Goal: Information Seeking & Learning: Understand process/instructions

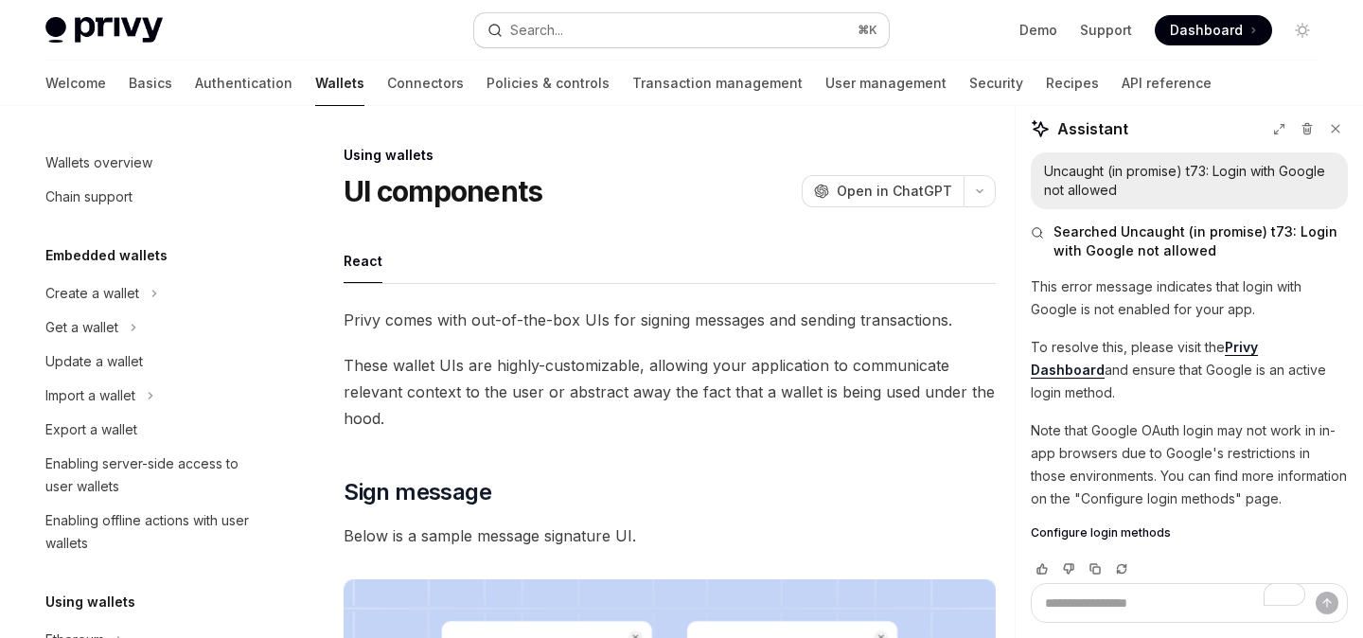
scroll to position [44, 0]
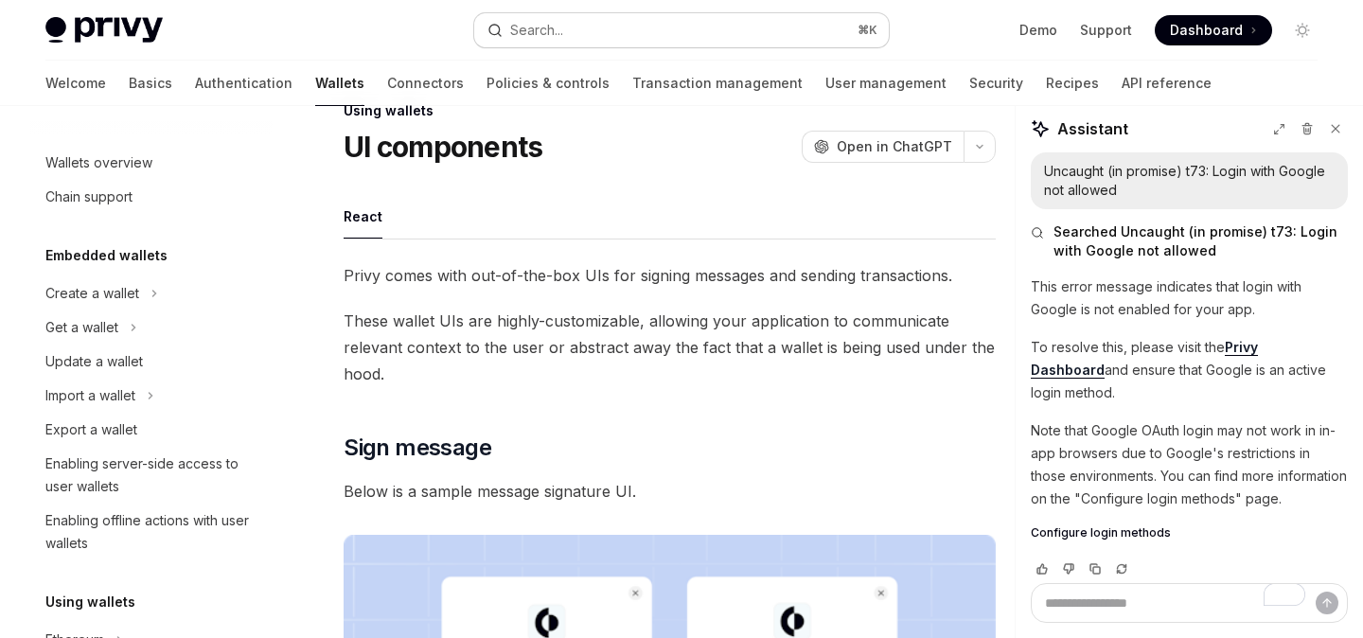
click at [680, 28] on button "Search... ⌘ K" at bounding box center [681, 30] width 414 height 34
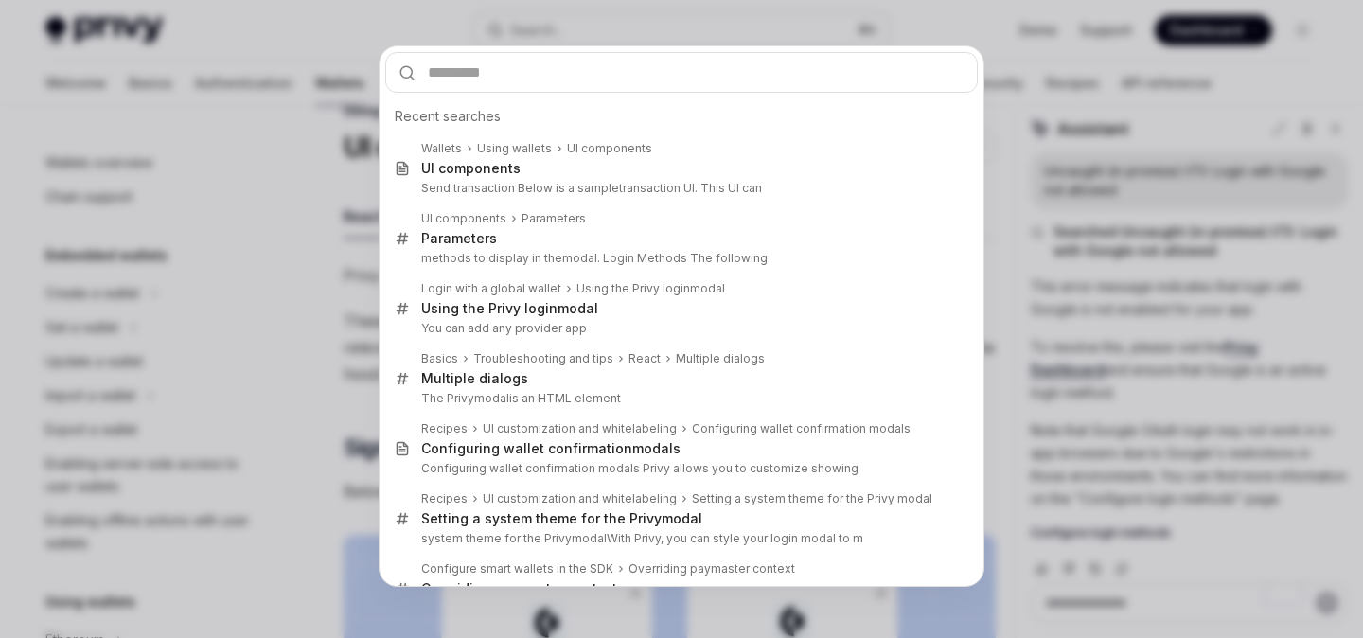
type input "**********"
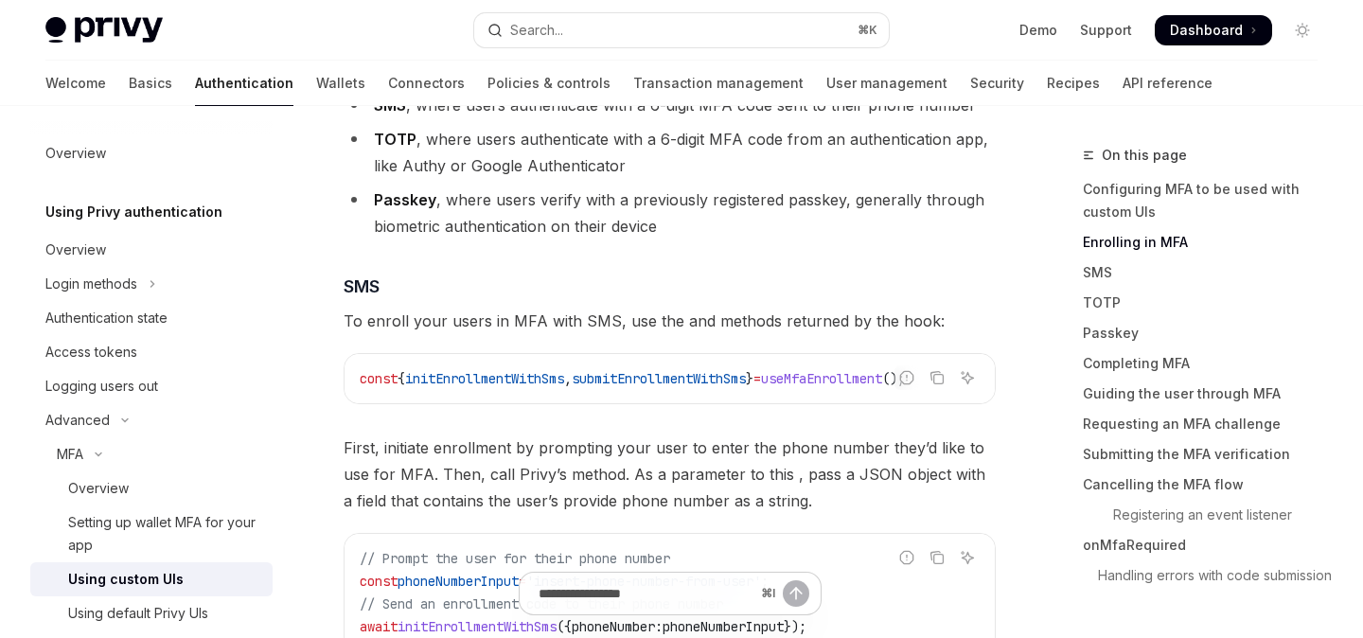
scroll to position [1267, 0]
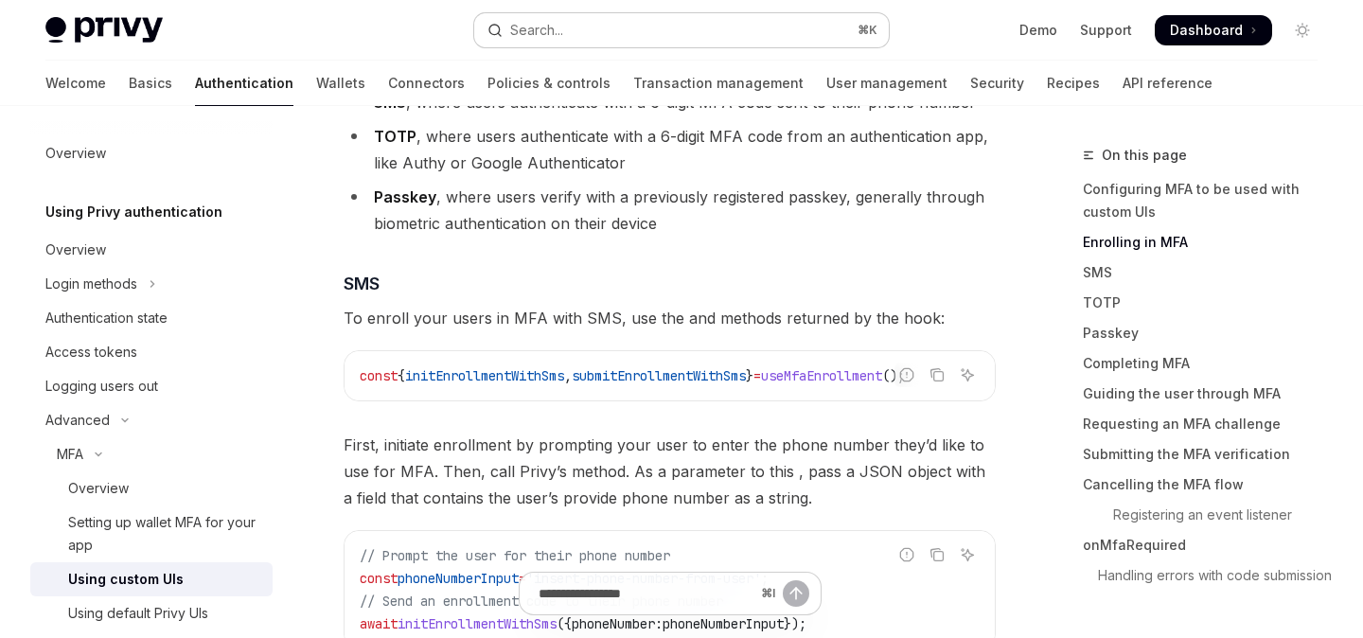
click at [671, 28] on button "Search... ⌘ K" at bounding box center [681, 30] width 414 height 34
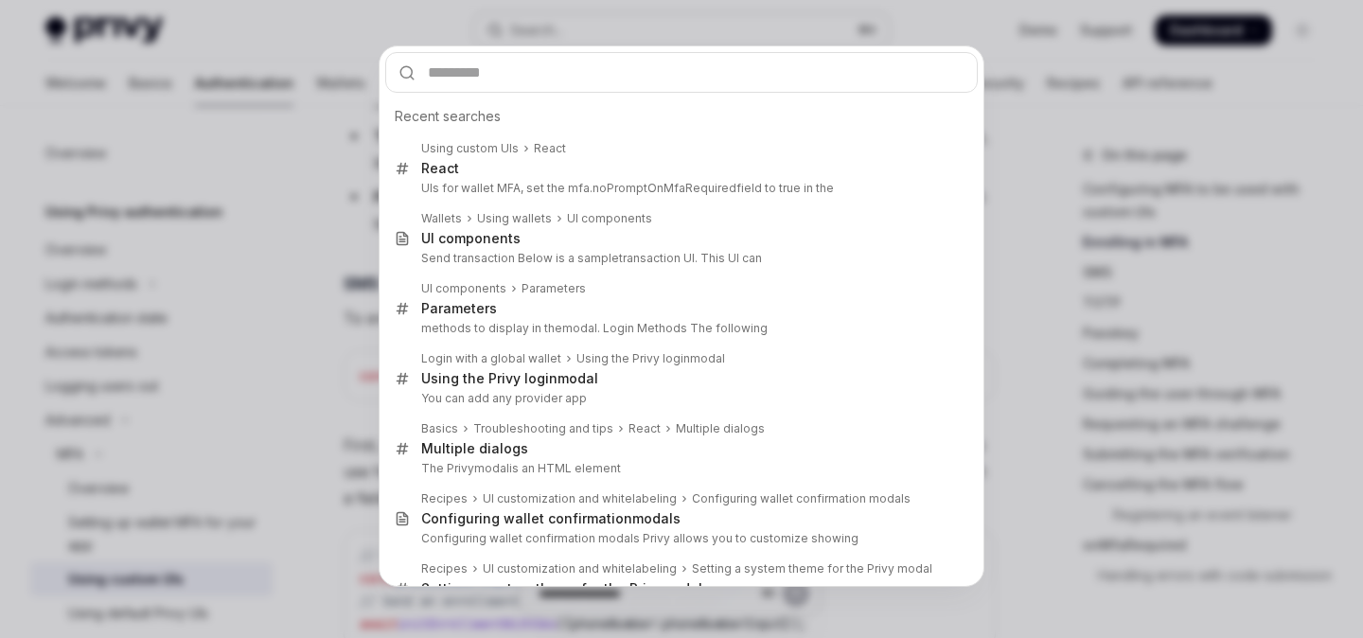
type input "*********"
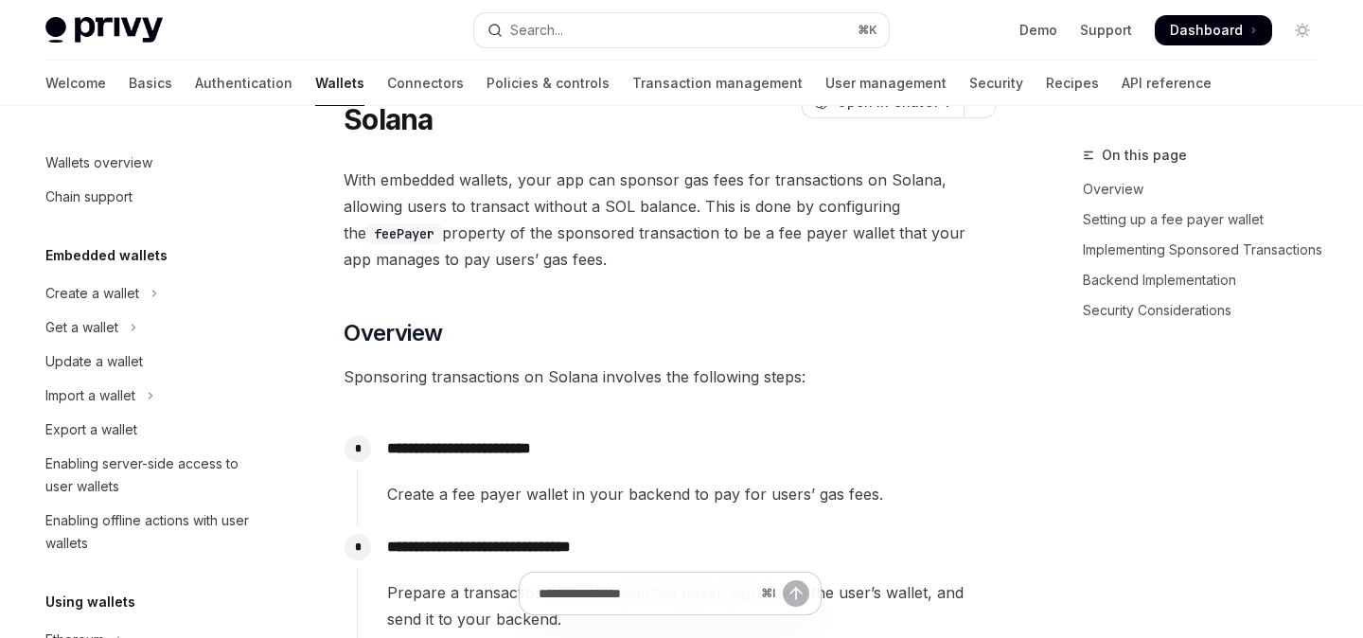
scroll to position [1102, 0]
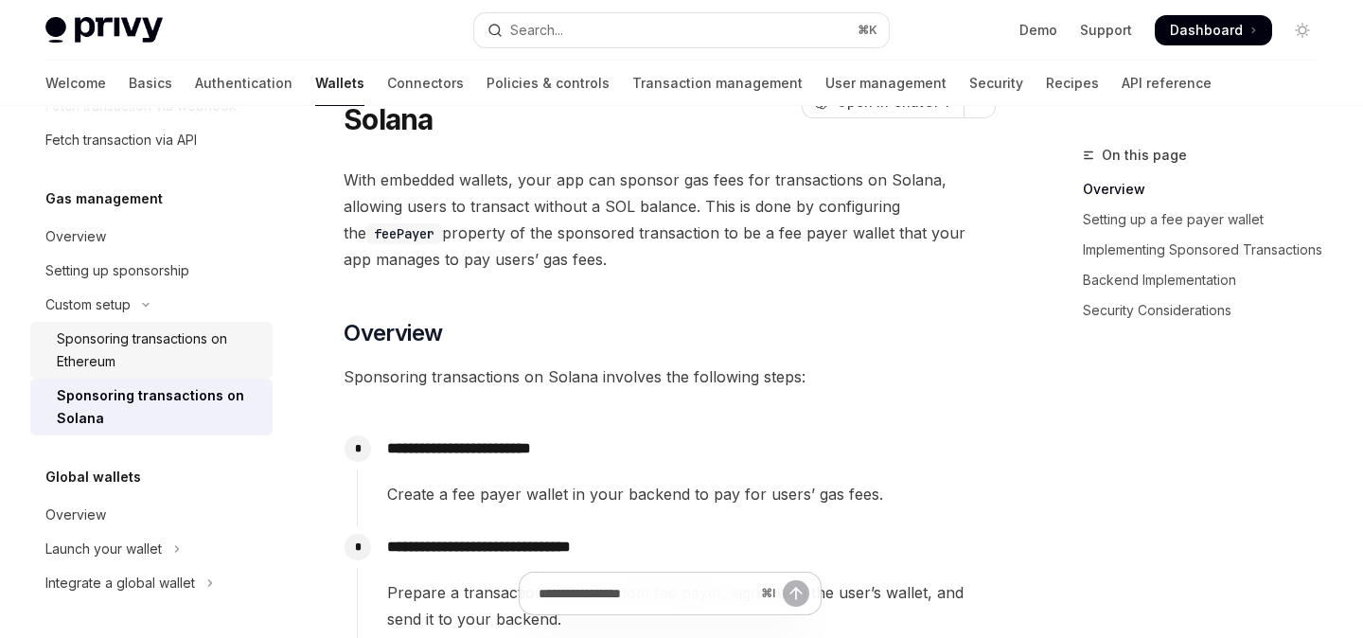
click at [193, 350] on div "Sponsoring transactions on Ethereum" at bounding box center [159, 350] width 204 height 45
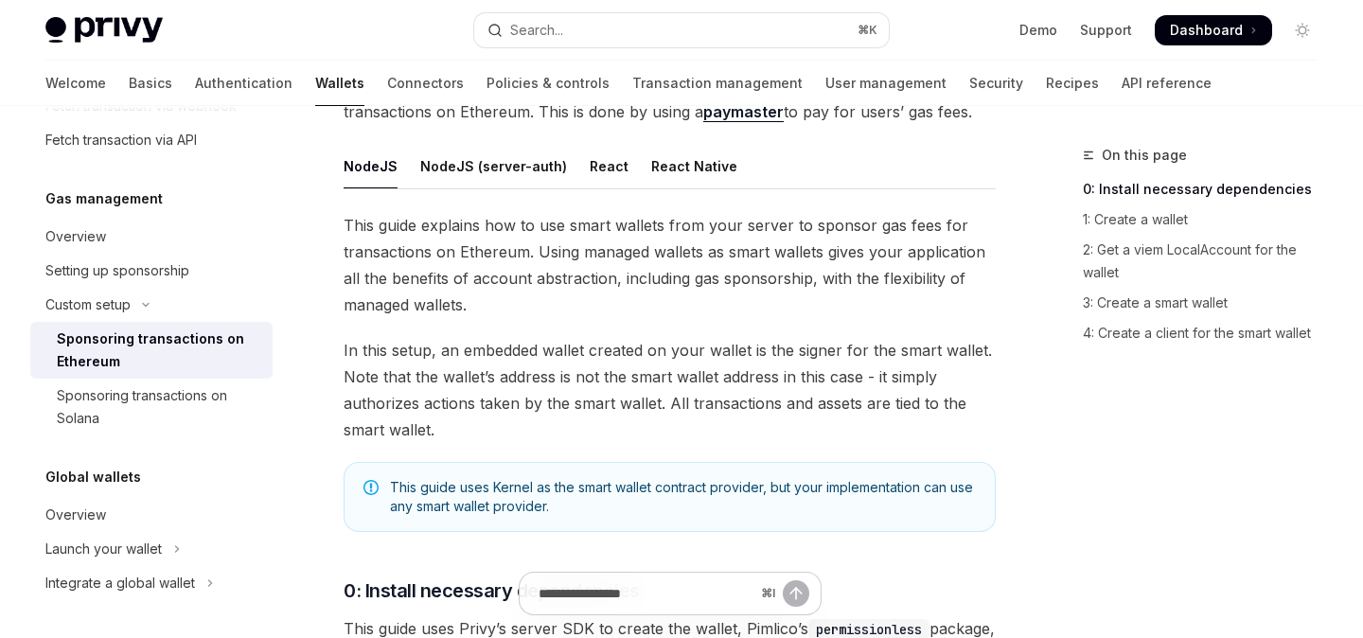
scroll to position [209, 0]
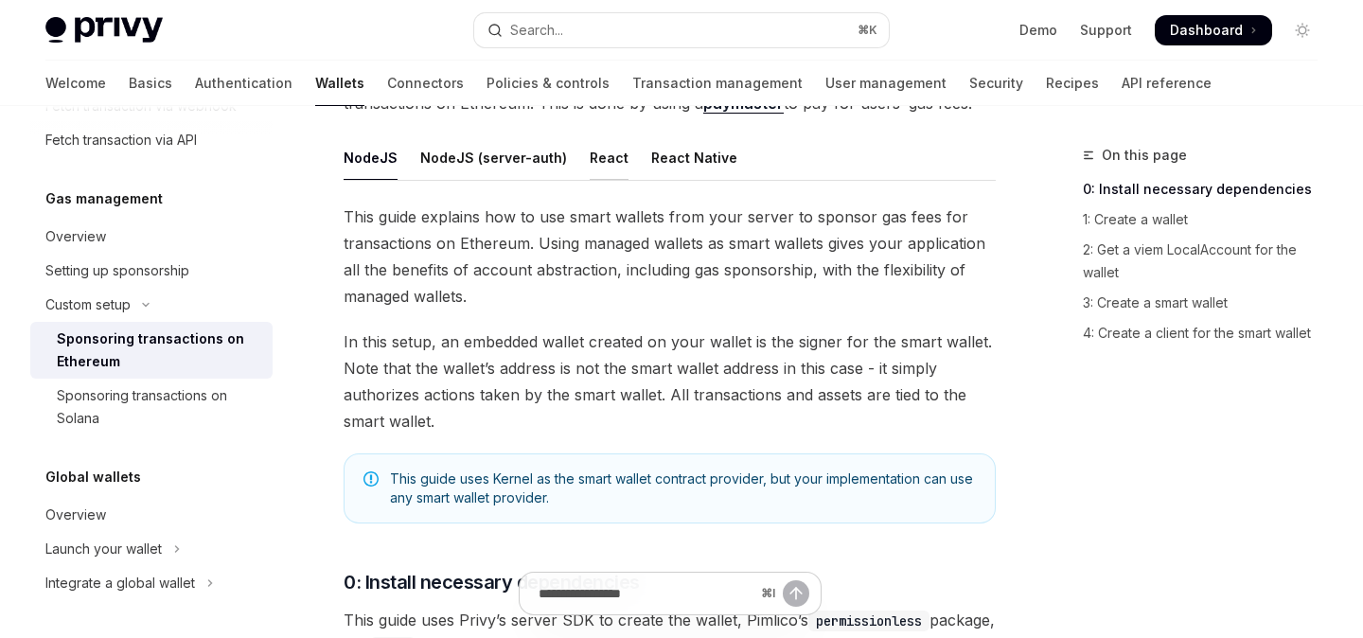
click at [607, 158] on div "React" at bounding box center [609, 157] width 39 height 44
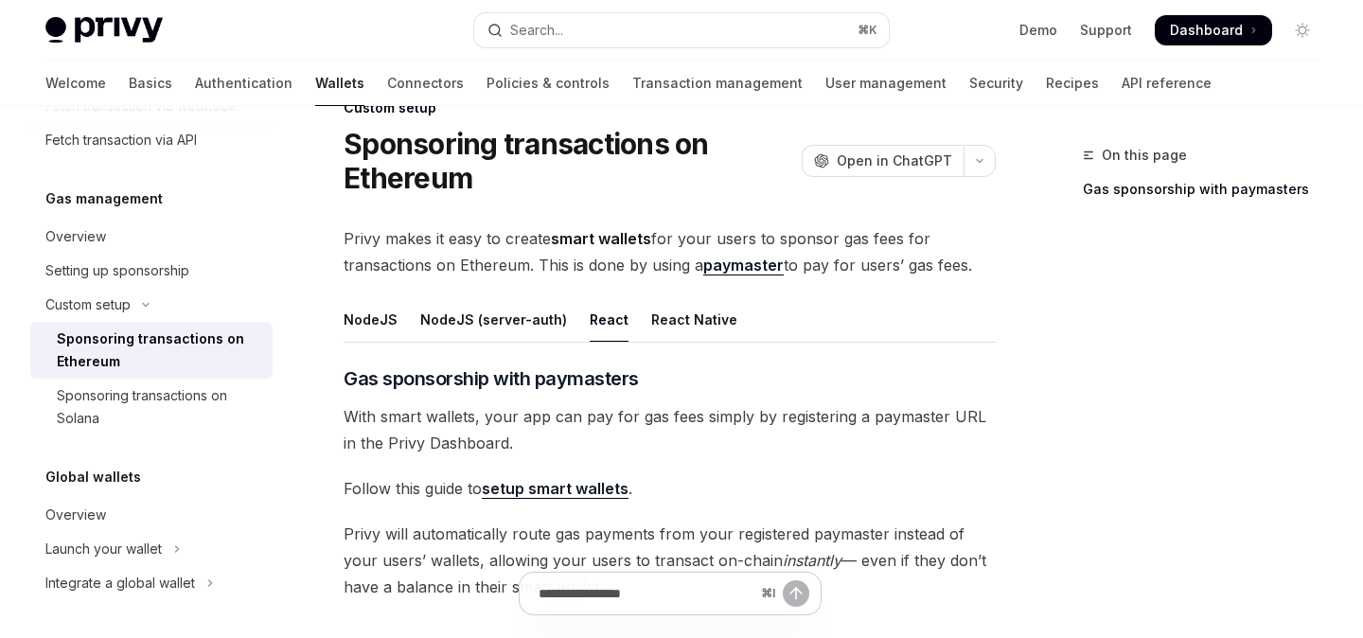
scroll to position [44, 0]
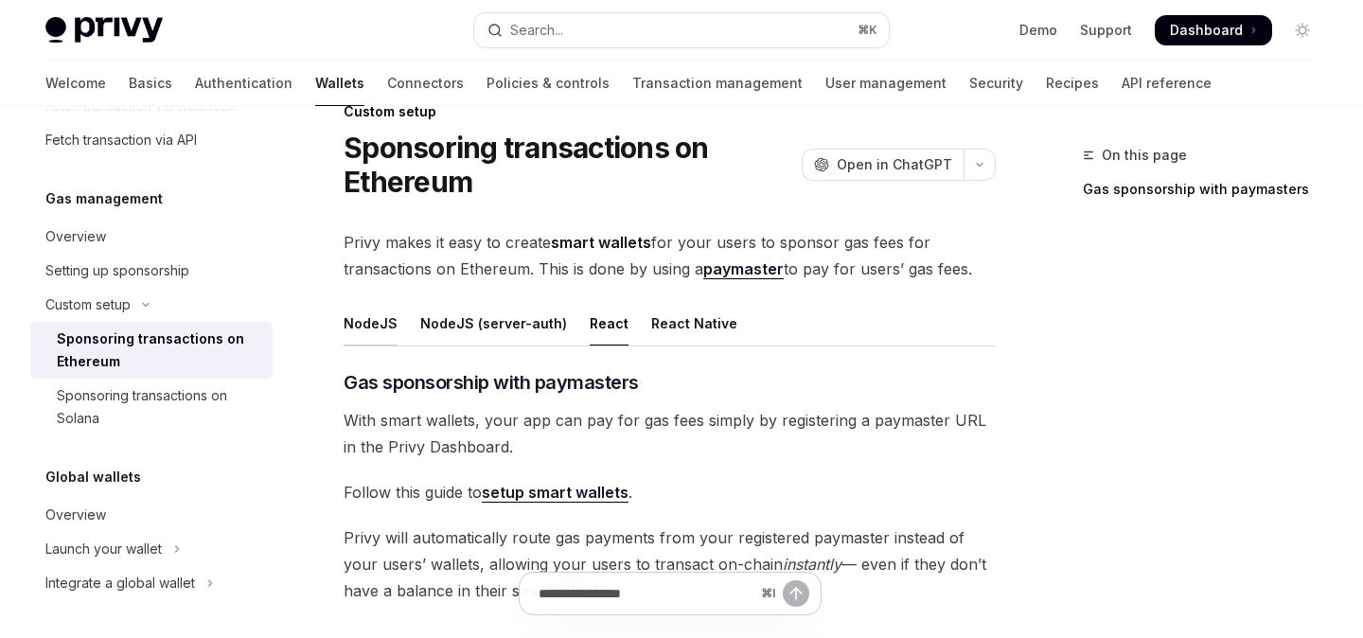
click at [364, 326] on div "NodeJS" at bounding box center [371, 323] width 54 height 44
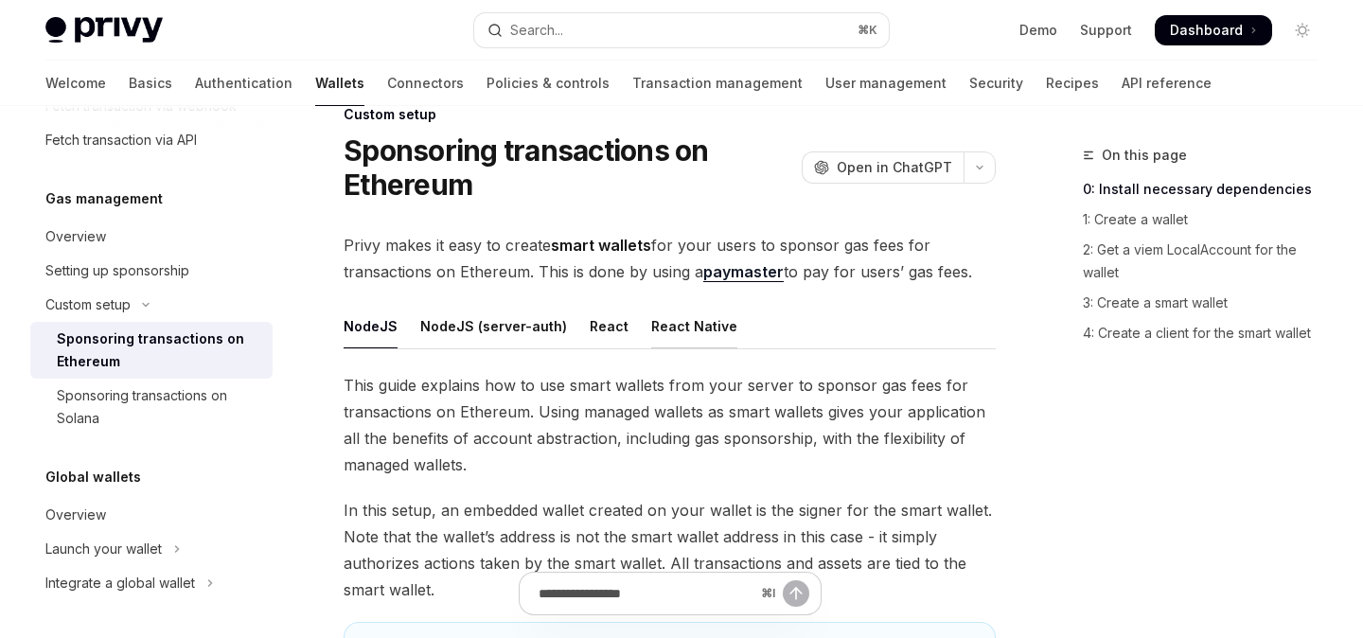
scroll to position [37, 0]
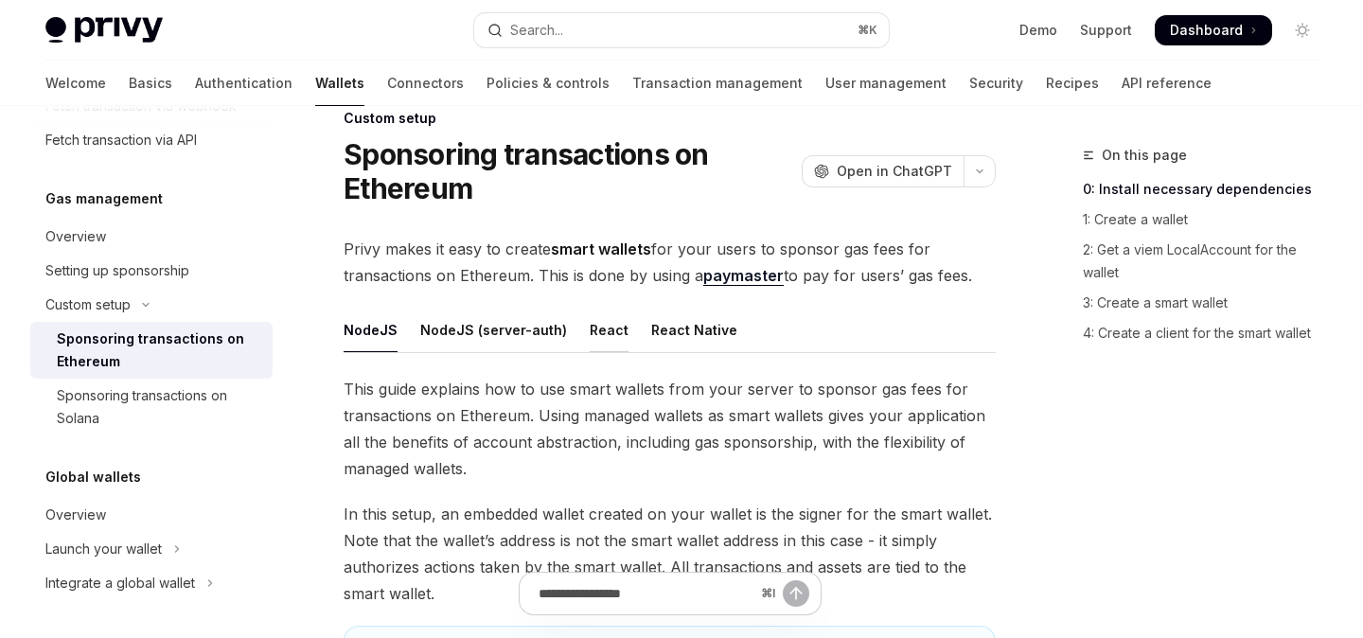
click at [612, 325] on div "React" at bounding box center [609, 330] width 39 height 44
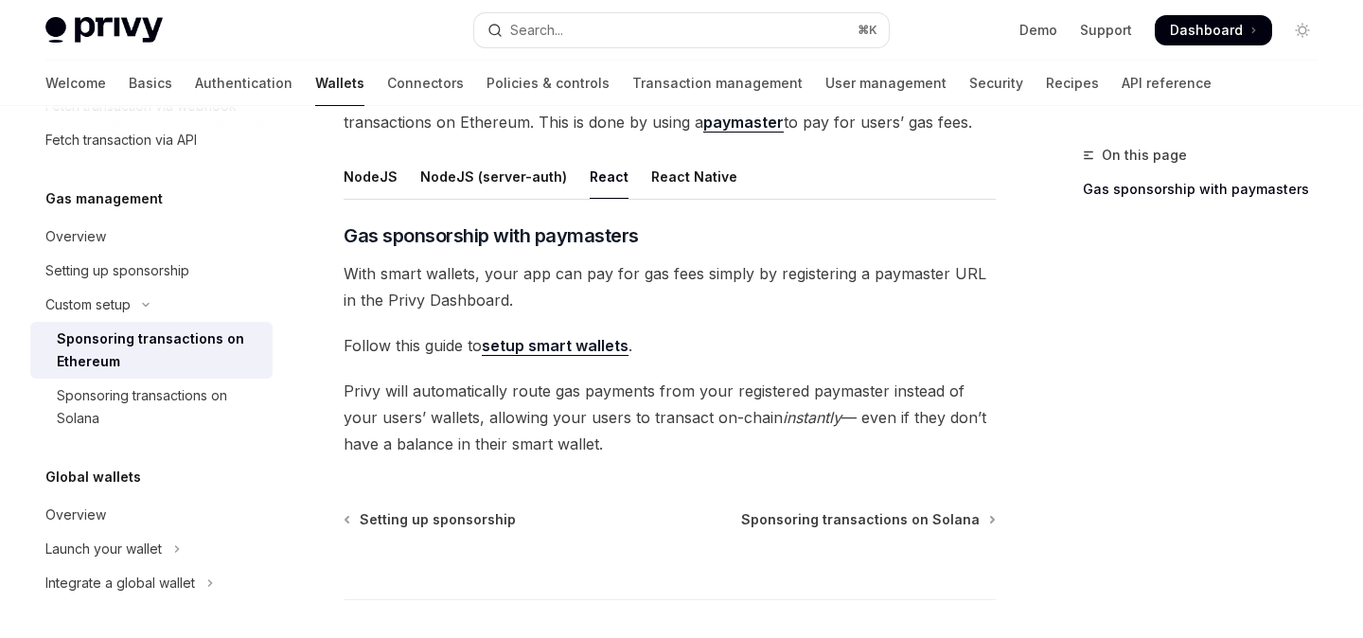
scroll to position [197, 0]
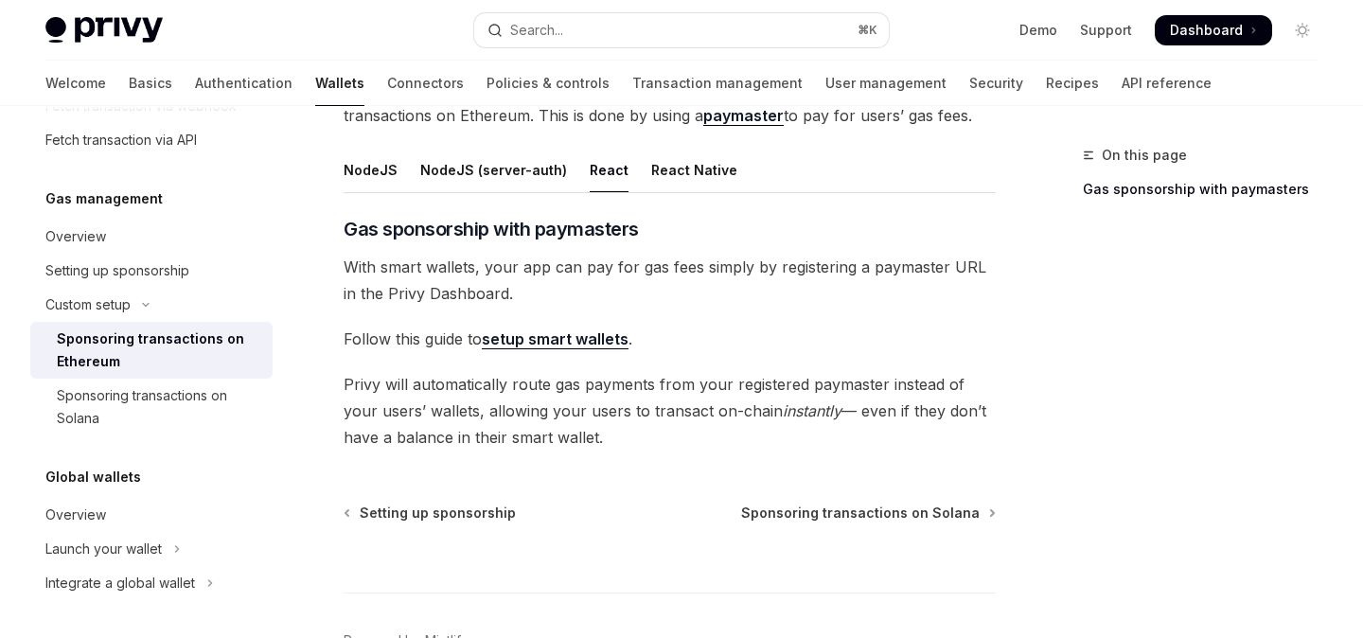
click at [576, 345] on link "setup smart wallets" at bounding box center [555, 339] width 147 height 20
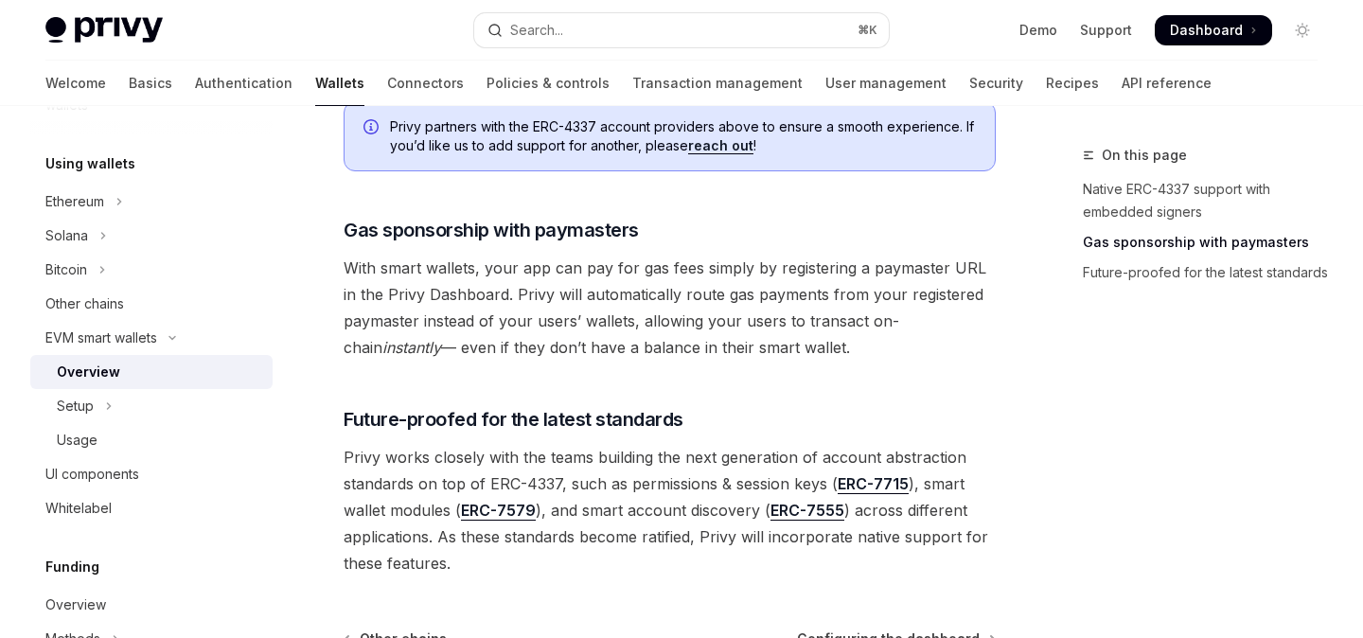
scroll to position [1661, 0]
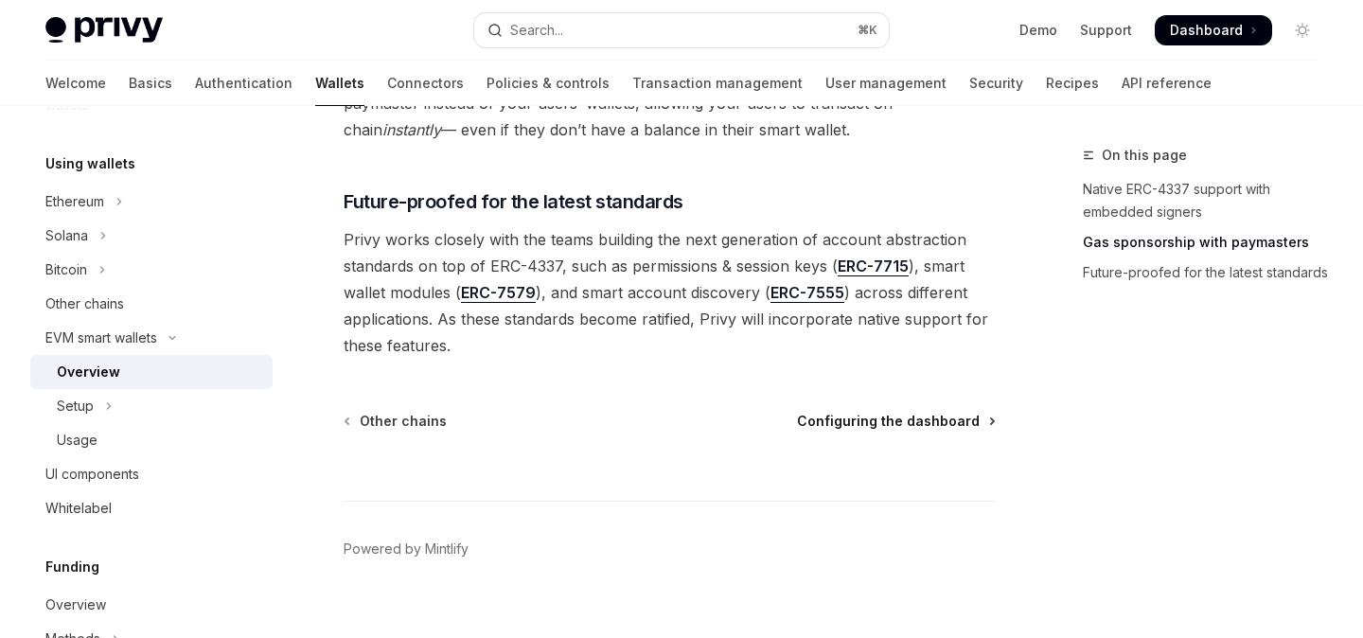
click at [926, 412] on span "Configuring the dashboard" at bounding box center [888, 421] width 183 height 19
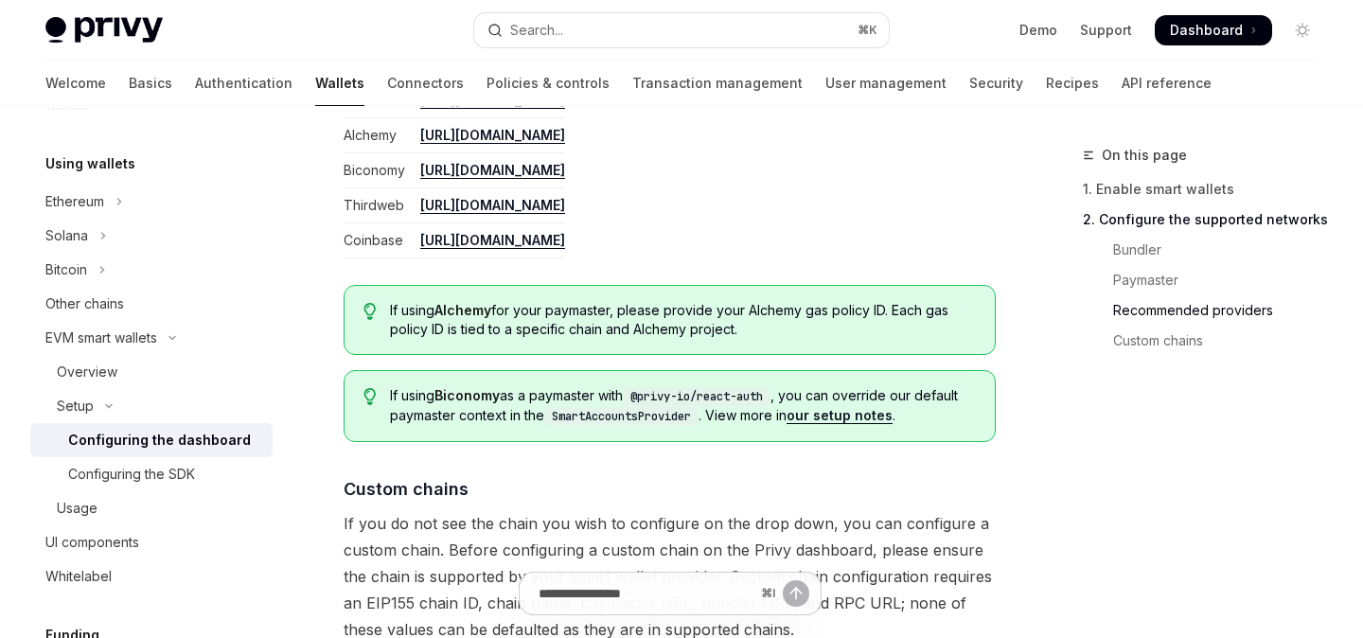
scroll to position [2752, 0]
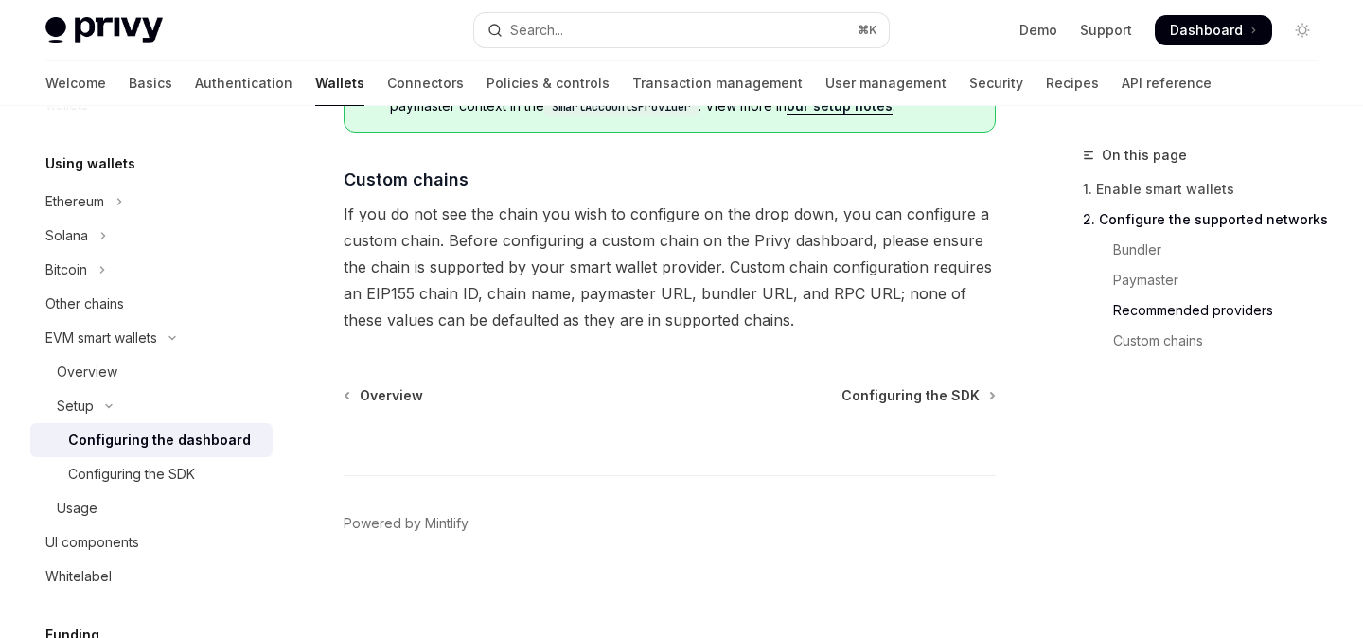
click at [918, 386] on span "Configuring the SDK" at bounding box center [911, 395] width 138 height 19
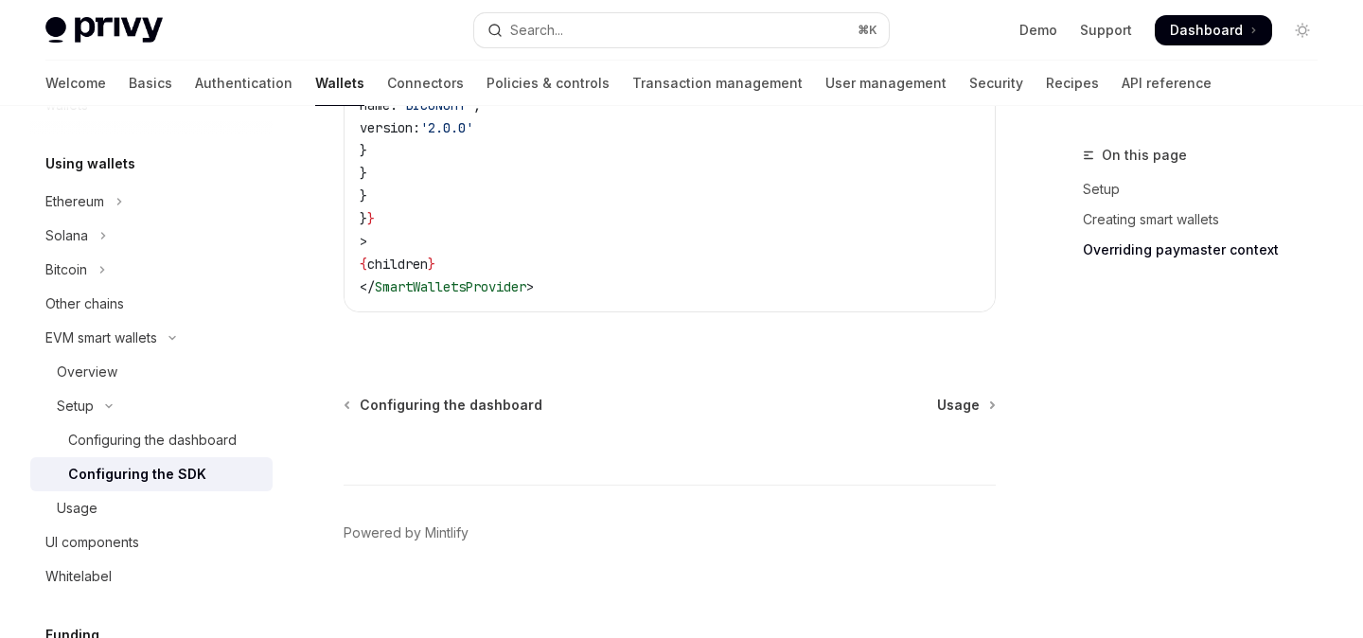
scroll to position [1888, 0]
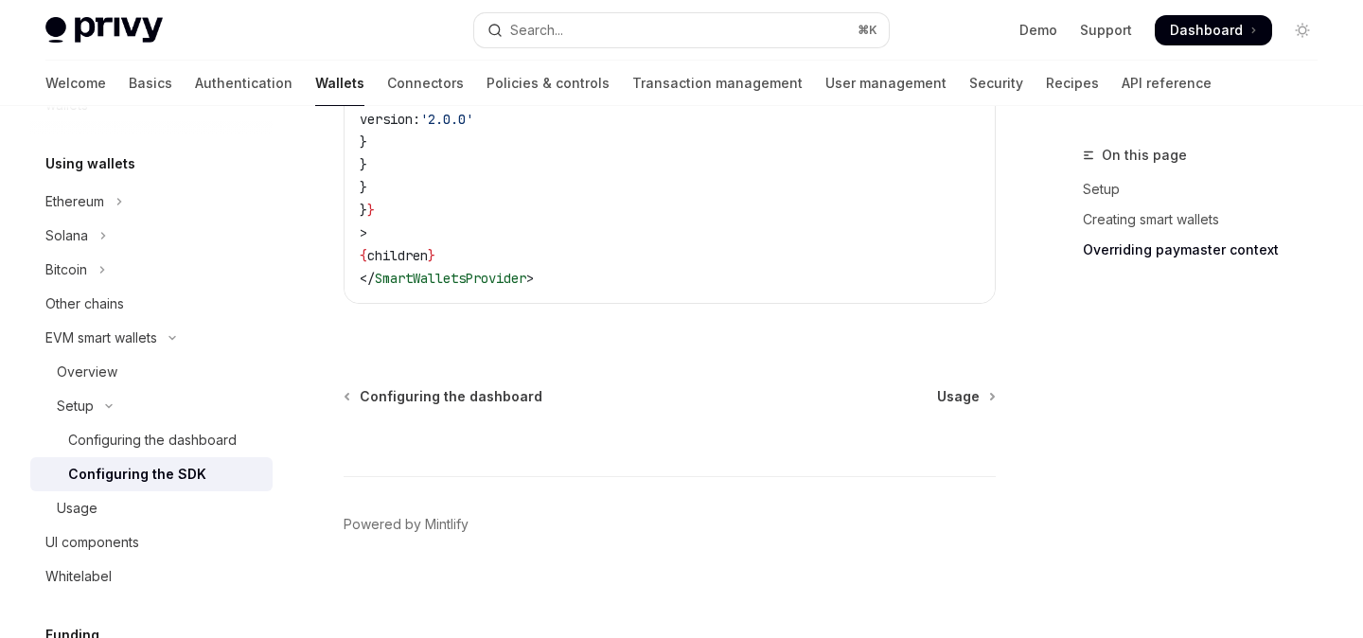
click at [973, 414] on div "⌘ I" at bounding box center [670, 441] width 652 height 70
click at [966, 402] on span "Usage" at bounding box center [958, 396] width 43 height 19
type textarea "*"
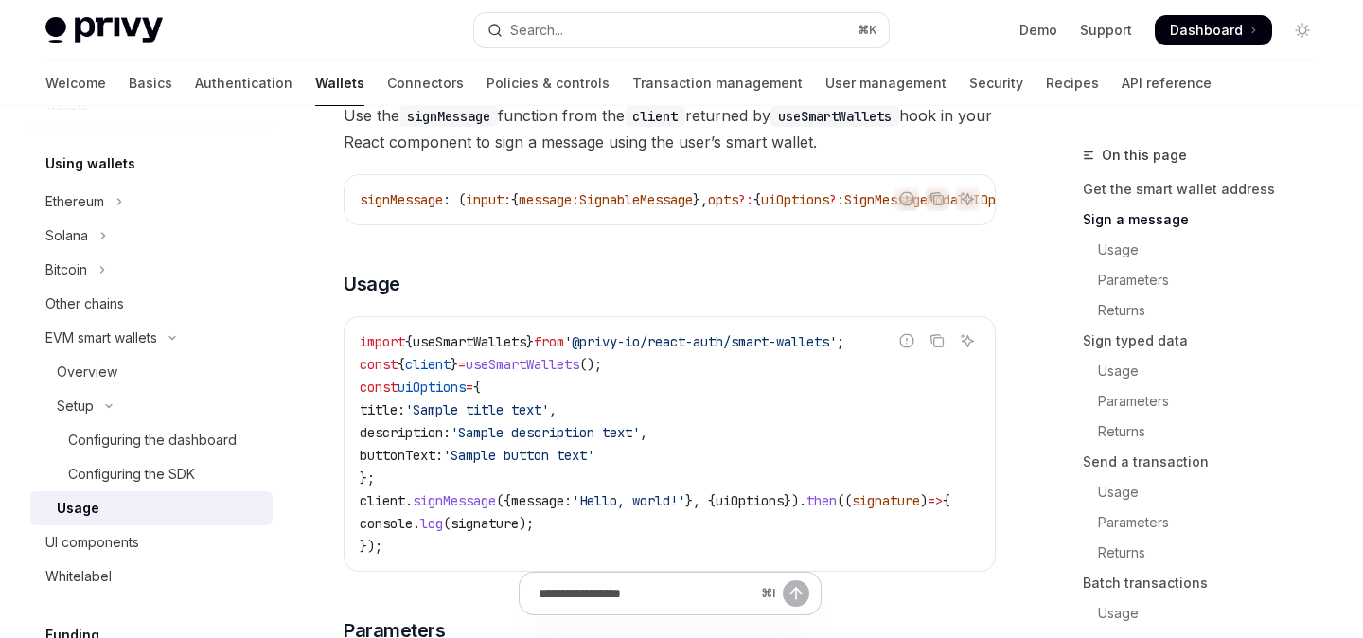
scroll to position [737, 0]
